Goal: Task Accomplishment & Management: Manage account settings

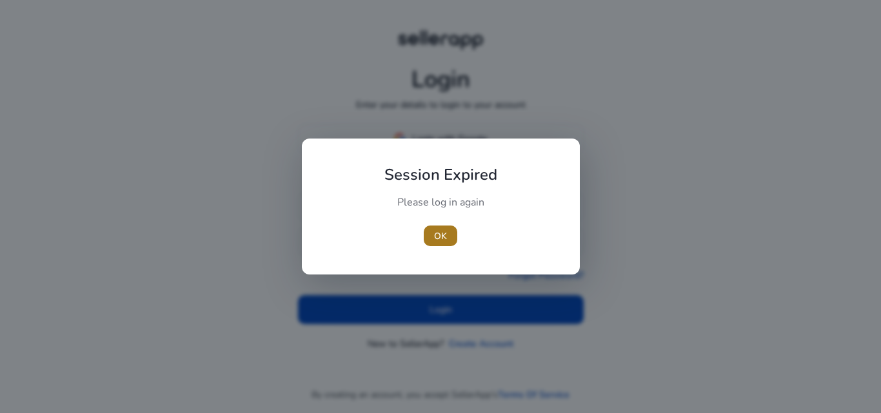
click at [448, 235] on span "button" at bounding box center [441, 236] width 34 height 31
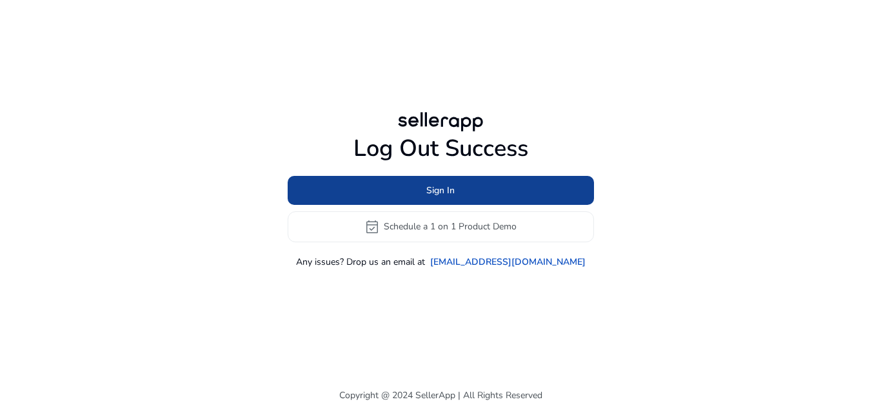
click at [440, 182] on span at bounding box center [441, 190] width 306 height 31
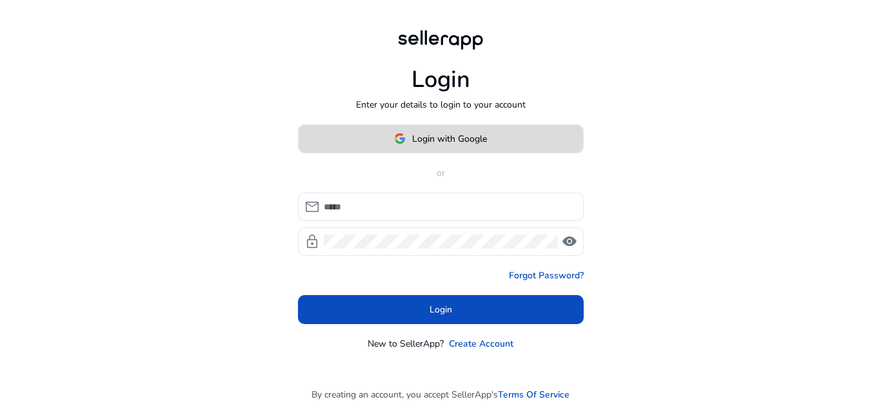
click at [437, 131] on span at bounding box center [441, 138] width 284 height 31
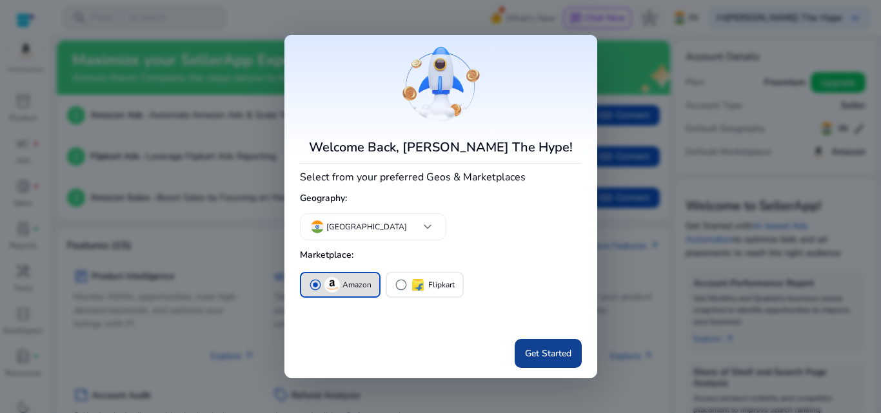
click at [553, 351] on span "Get Started" at bounding box center [548, 354] width 46 height 14
